Goal: Information Seeking & Learning: Learn about a topic

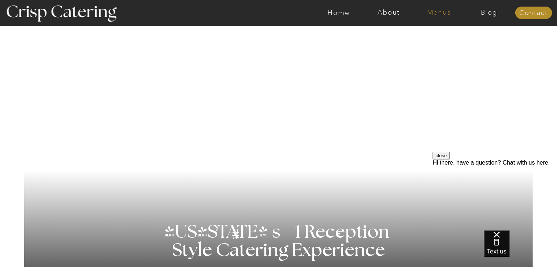
click at [432, 11] on nav "Menus" at bounding box center [439, 12] width 50 height 7
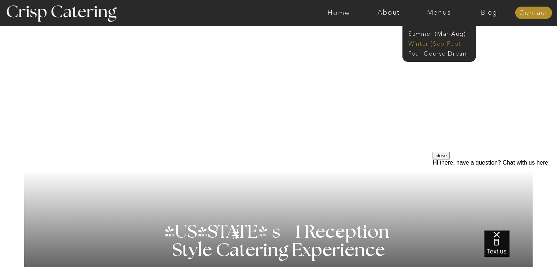
click at [439, 44] on nav "Winter (Sep-Feb)" at bounding box center [439, 43] width 60 height 7
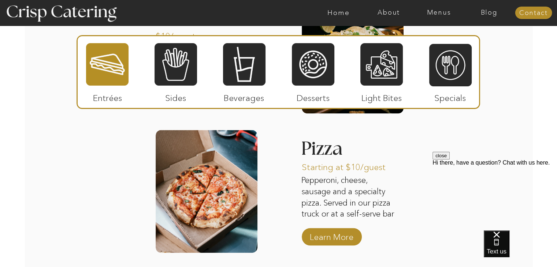
scroll to position [1169, 0]
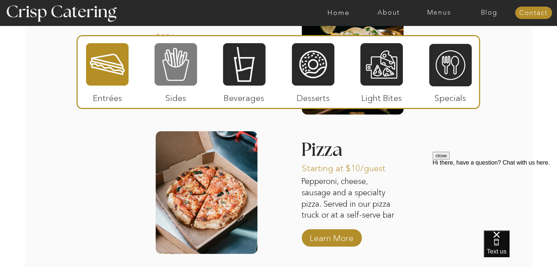
click at [165, 70] on div at bounding box center [176, 65] width 43 height 44
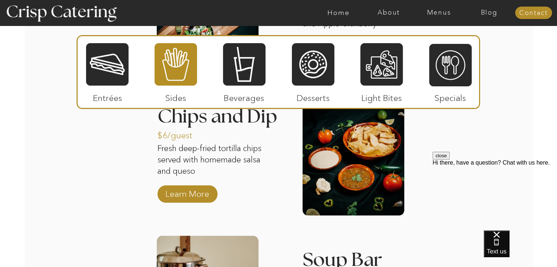
scroll to position [1218, 0]
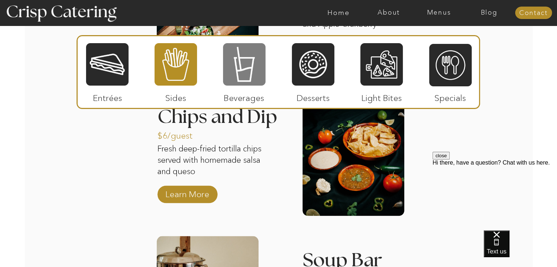
click at [243, 59] on div at bounding box center [244, 65] width 43 height 44
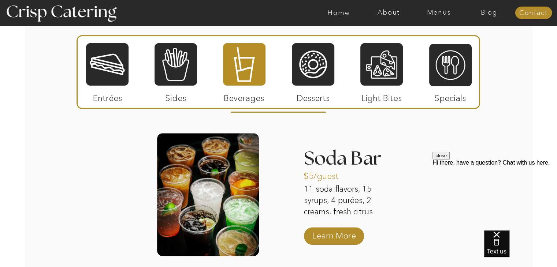
scroll to position [909, 0]
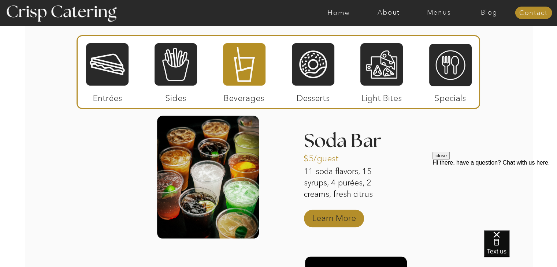
click at [324, 215] on p "Learn More" at bounding box center [334, 216] width 49 height 21
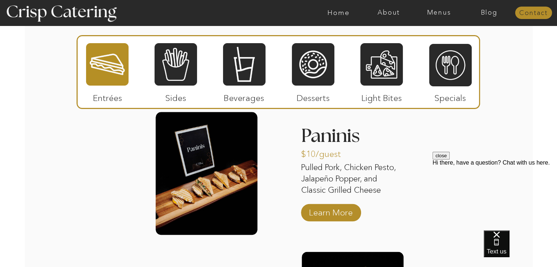
click at [532, 12] on nav "Contact" at bounding box center [533, 13] width 37 height 7
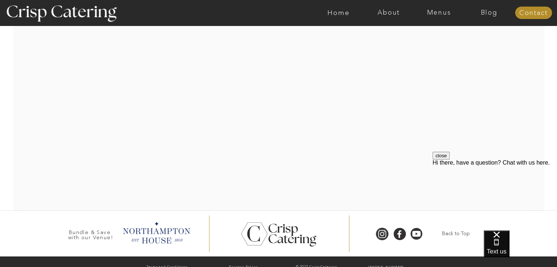
scroll to position [230, 0]
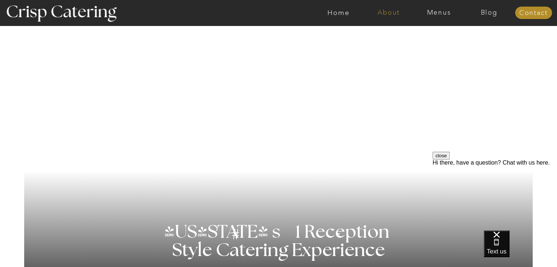
click at [394, 12] on nav "About" at bounding box center [389, 12] width 50 height 7
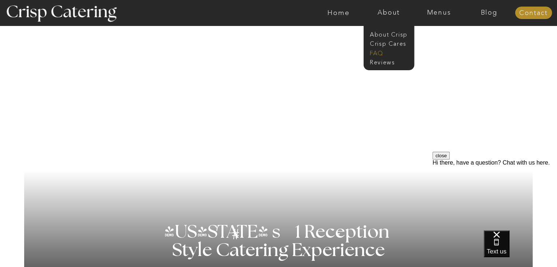
click at [377, 50] on nav "faq" at bounding box center [388, 52] width 37 height 7
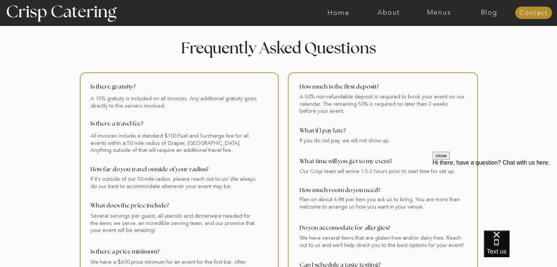
click at [534, 143] on div at bounding box center [278, 209] width 939 height 356
click at [450, 160] on button "close" at bounding box center [441, 156] width 17 height 8
click at [337, 13] on nav "Home" at bounding box center [339, 12] width 50 height 7
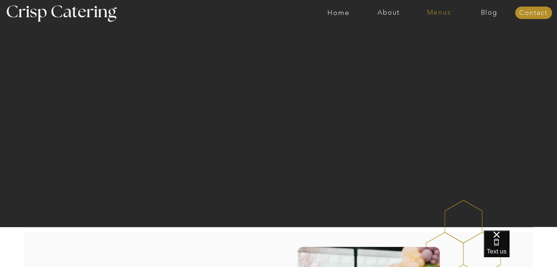
click at [426, 11] on nav "Menus" at bounding box center [439, 12] width 50 height 7
click at [418, 41] on nav "Winter (Sep-Feb)" at bounding box center [439, 43] width 60 height 7
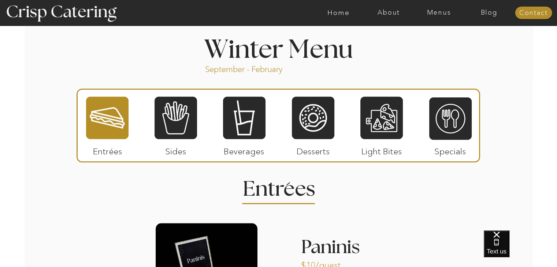
scroll to position [806, 0]
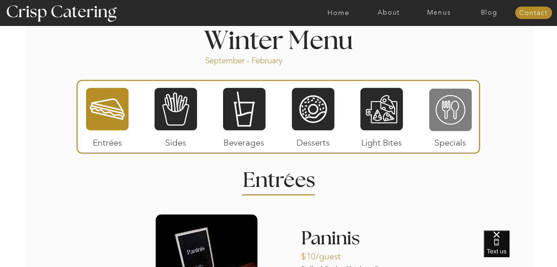
click at [447, 99] on div at bounding box center [450, 110] width 43 height 44
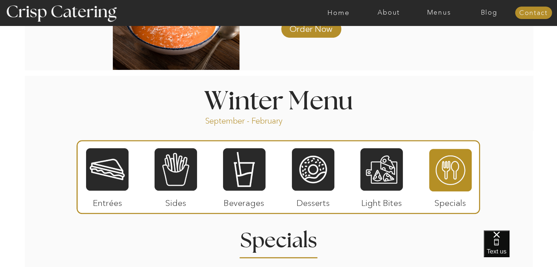
scroll to position [747, 0]
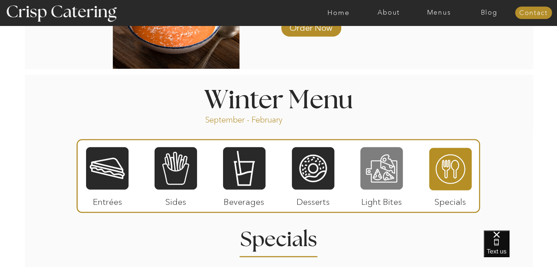
click at [388, 169] on div at bounding box center [382, 169] width 43 height 44
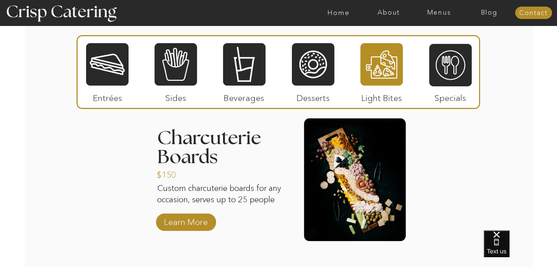
scroll to position [920, 0]
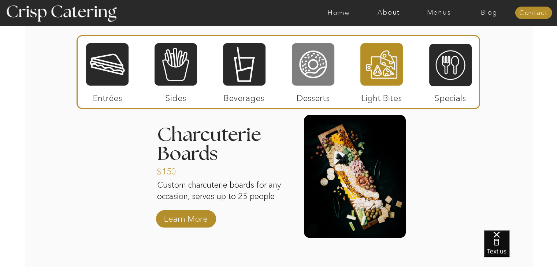
click at [301, 68] on div at bounding box center [313, 65] width 43 height 44
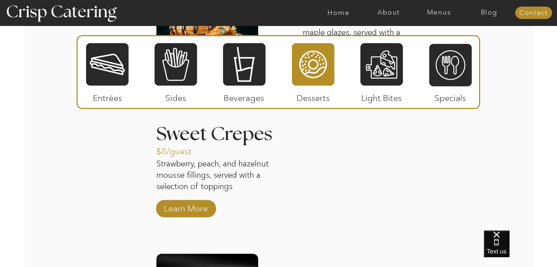
scroll to position [1061, 0]
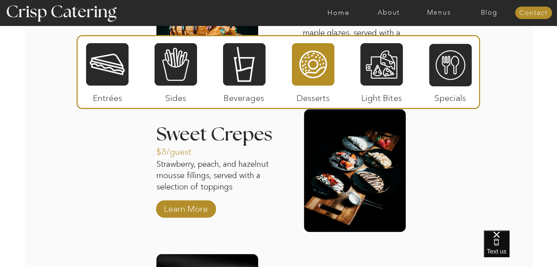
drag, startPoint x: 458, startPoint y: 141, endPoint x: 464, endPoint y: 160, distance: 19.9
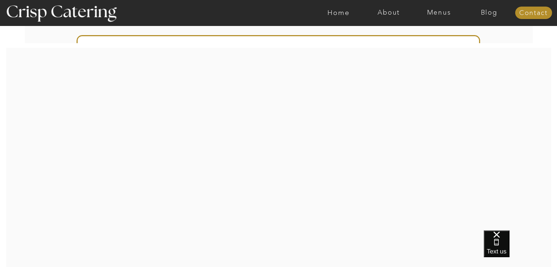
scroll to position [1445, 0]
